Goal: Ask a question: Seek information or help from site administrators or community

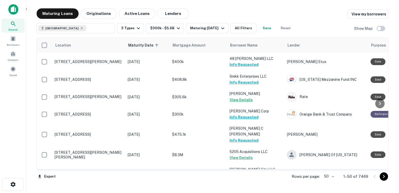
drag, startPoint x: 0, startPoint y: 0, endPoint x: 247, endPoint y: 109, distance: 270.3
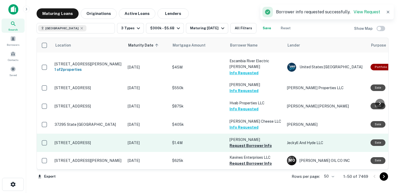
click at [241, 142] on button "Request Borrower Info" at bounding box center [251, 145] width 42 height 6
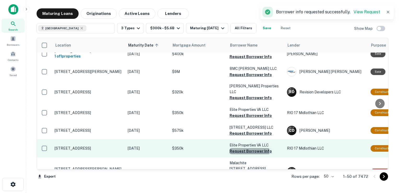
click at [240, 148] on button "Request Borrower Info" at bounding box center [251, 151] width 42 height 6
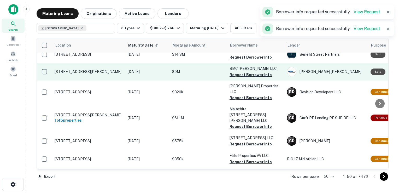
scroll to position [271, 0]
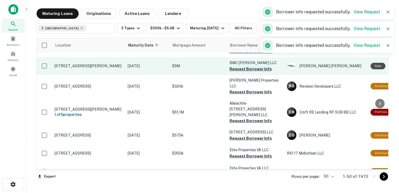
click at [241, 67] on button "Request Borrower Info" at bounding box center [251, 69] width 42 height 6
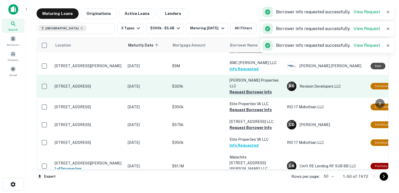
click at [238, 89] on button "Request Borrower Info" at bounding box center [251, 92] width 42 height 6
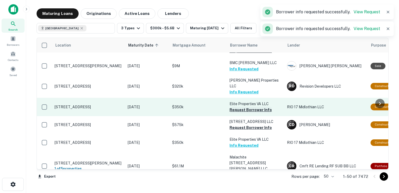
click at [238, 107] on button "Request Borrower Info" at bounding box center [251, 110] width 42 height 6
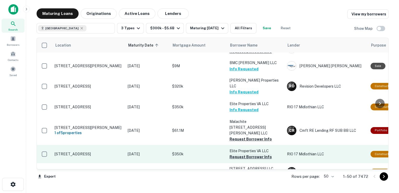
click at [239, 154] on button "Request Borrower Info" at bounding box center [251, 157] width 42 height 6
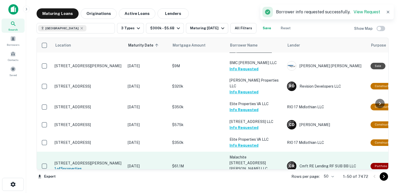
click at [237, 172] on button "Request Borrower Info" at bounding box center [251, 175] width 42 height 6
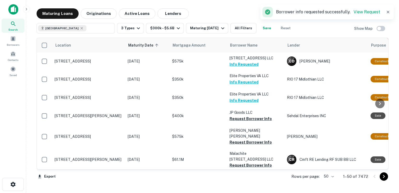
scroll to position [345, 0]
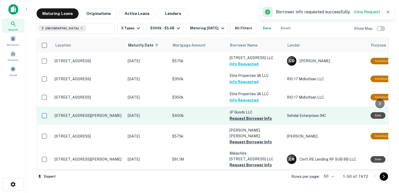
click at [242, 115] on button "Request Borrower Info" at bounding box center [251, 118] width 42 height 6
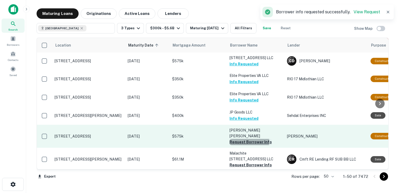
click at [242, 139] on button "Request Borrower Info" at bounding box center [251, 142] width 42 height 6
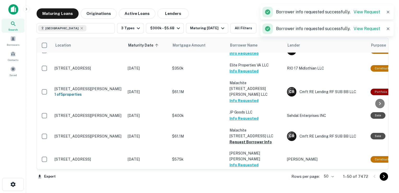
scroll to position [340, 0]
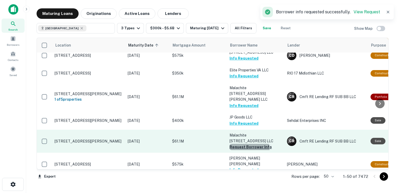
click at [245, 144] on button "Request Borrower Info" at bounding box center [251, 147] width 42 height 6
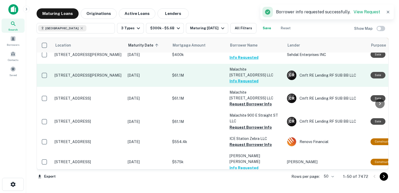
scroll to position [412, 0]
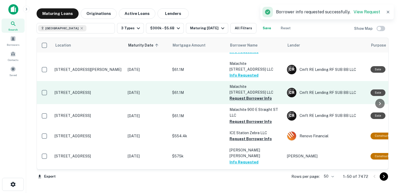
click at [241, 95] on button "Request Borrower Info" at bounding box center [251, 98] width 42 height 6
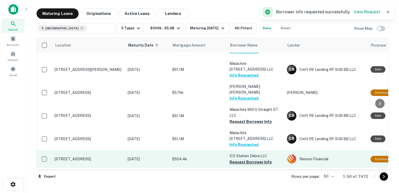
click at [243, 159] on button "Request Borrower Info" at bounding box center [251, 162] width 42 height 6
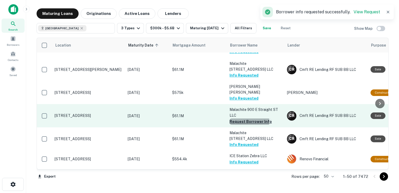
click at [242, 118] on button "Request Borrower Info" at bounding box center [251, 121] width 42 height 6
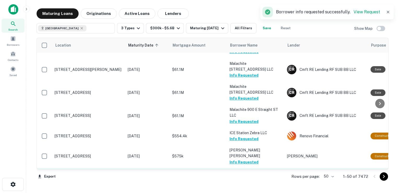
click at [240, 177] on button "Request Borrower Info" at bounding box center [251, 180] width 42 height 6
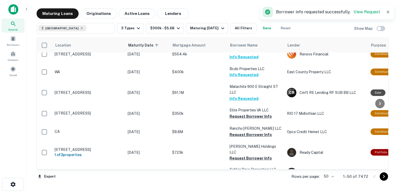
scroll to position [495, 0]
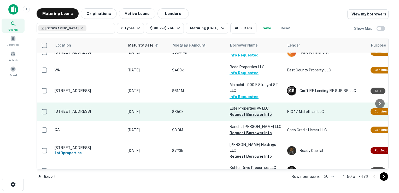
click at [239, 111] on button "Request Borrower Info" at bounding box center [251, 114] width 42 height 6
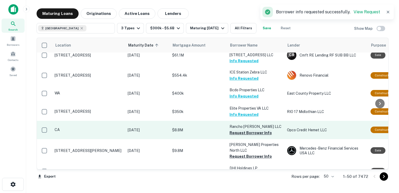
click at [242, 130] on button "Request Borrower Info" at bounding box center [251, 133] width 42 height 6
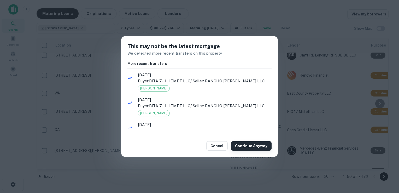
click at [263, 147] on button "Continue Anyway" at bounding box center [251, 145] width 41 height 9
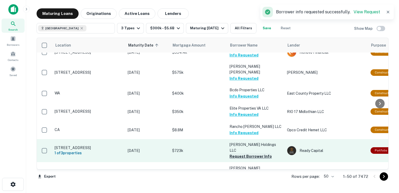
click at [256, 153] on button "Request Borrower Info" at bounding box center [251, 156] width 42 height 6
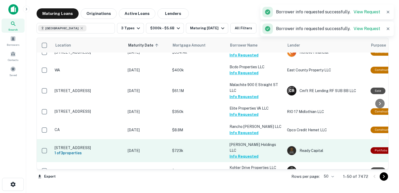
scroll to position [490, 0]
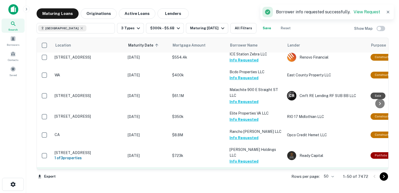
click at [244, 175] on button "Request Borrower Info" at bounding box center [251, 178] width 42 height 6
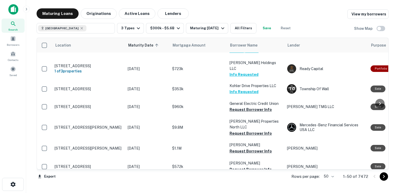
scroll to position [599, 0]
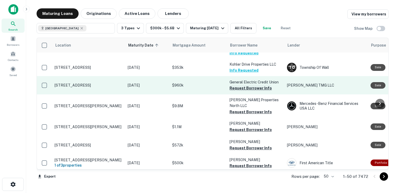
click at [237, 85] on button "Request Borrower Info" at bounding box center [251, 88] width 42 height 6
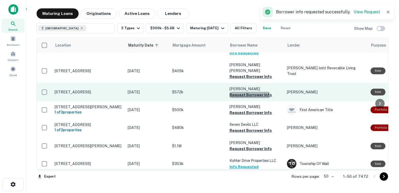
click at [247, 92] on button "Request Borrower Info" at bounding box center [251, 95] width 42 height 6
